Goal: Information Seeking & Learning: Learn about a topic

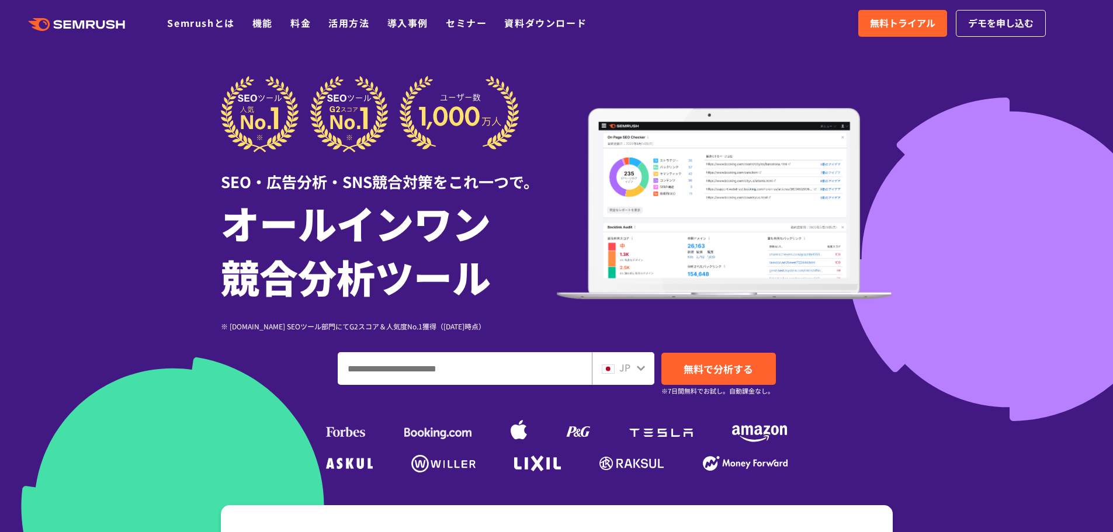
click at [633, 372] on div "JP" at bounding box center [620, 367] width 37 height 15
click at [638, 367] on icon at bounding box center [641, 368] width 8 height 5
click at [644, 370] on icon at bounding box center [640, 367] width 9 height 9
click at [191, 21] on link "Semrushとは" at bounding box center [200, 23] width 67 height 14
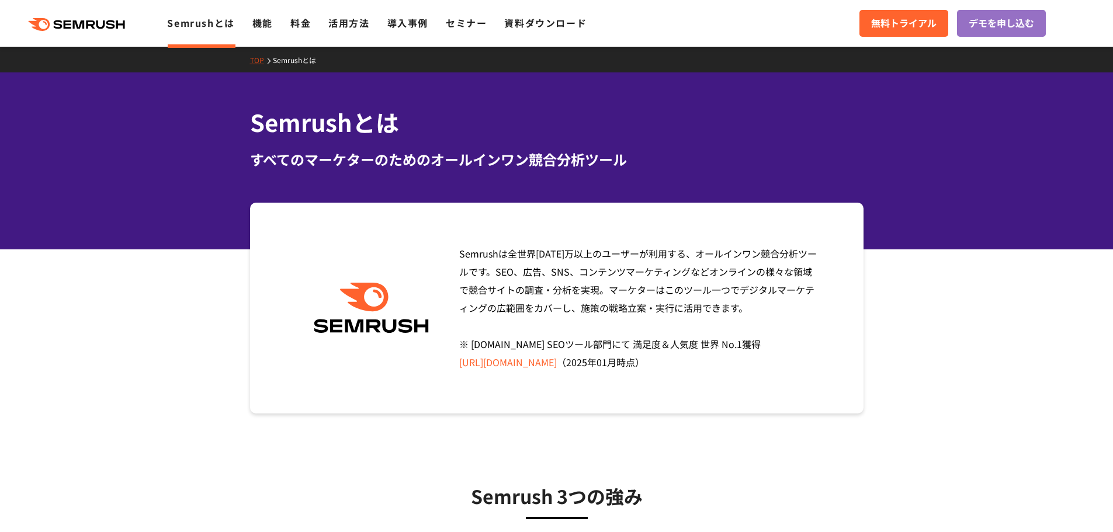
click at [994, 64] on div "TOP Semrushとは" at bounding box center [556, 60] width 1113 height 26
